Goal: Find specific page/section: Find specific page/section

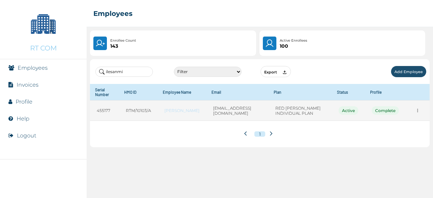
type input "ilesanmi"
click at [420, 109] on icon "more" at bounding box center [417, 110] width 5 height 5
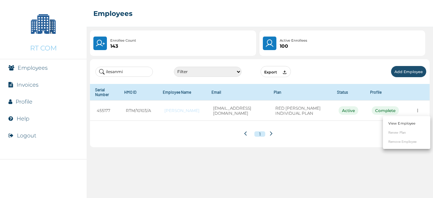
click at [399, 122] on link "View Employee" at bounding box center [402, 123] width 27 height 5
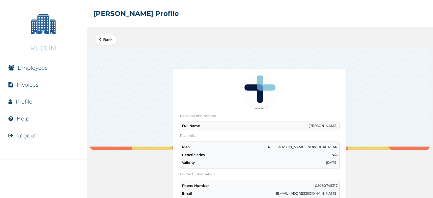
click at [377, 81] on div at bounding box center [260, 99] width 340 height 102
click at [105, 40] on link "Back" at bounding box center [106, 40] width 14 height 4
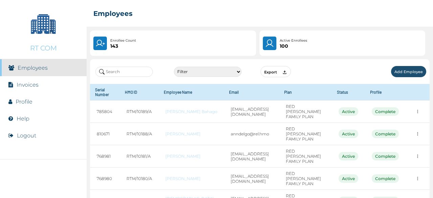
click at [135, 69] on input "text" at bounding box center [124, 72] width 58 height 10
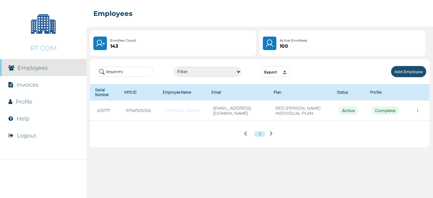
type input "ilesanmi"
click at [198, 72] on select "Filter Active Suspended Deactivated" at bounding box center [208, 72] width 68 height 10
click at [174, 67] on select "Filter Active Suspended Deactivated" at bounding box center [208, 72] width 68 height 10
click at [219, 71] on select "Filter Active Suspended Deactivated" at bounding box center [208, 72] width 68 height 10
click at [174, 67] on select "Filter Active Suspended Deactivated" at bounding box center [208, 72] width 68 height 10
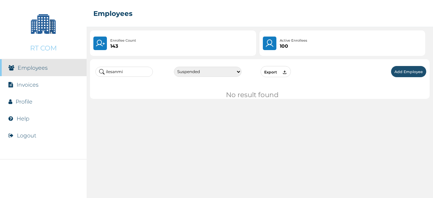
click at [235, 71] on select "Filter Active Suspended Deactivated" at bounding box center [208, 72] width 68 height 10
click at [215, 109] on div "ilesanmi Filter Active Suspended Deactivated Export Add Employee No result found" at bounding box center [260, 127] width 347 height 142
click at [230, 75] on div "ilesanmi Filter Active Suspended Deactivated Export Add Employee" at bounding box center [260, 71] width 340 height 25
click at [230, 72] on select "Filter Active Suspended Deactivated" at bounding box center [208, 72] width 68 height 10
select select "6"
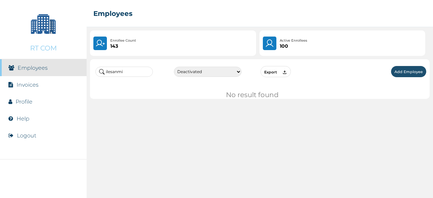
click at [174, 67] on select "Filter Active Suspended Deactivated" at bounding box center [208, 72] width 68 height 10
click at [113, 46] on p "143" at bounding box center [123, 45] width 26 height 5
click at [35, 71] on link "Employees" at bounding box center [33, 68] width 30 height 6
